Goal: Task Accomplishment & Management: Manage account settings

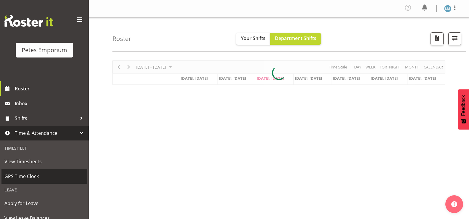
click at [44, 178] on span "GPS Time Clock" at bounding box center [44, 176] width 80 height 9
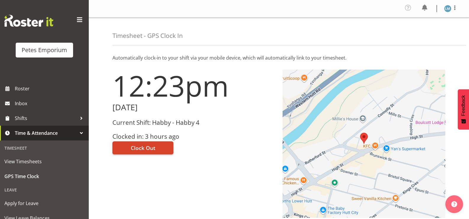
click at [139, 147] on span "Clock Out" at bounding box center [143, 148] width 25 height 8
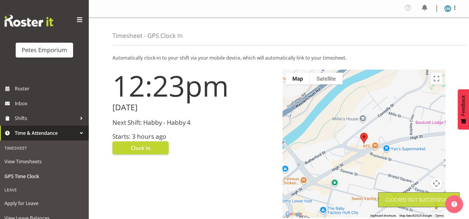
click at [449, 8] on img at bounding box center [447, 8] width 7 height 7
click at [425, 34] on link "Log Out" at bounding box center [430, 32] width 57 height 11
